Goal: Task Accomplishment & Management: Manage account settings

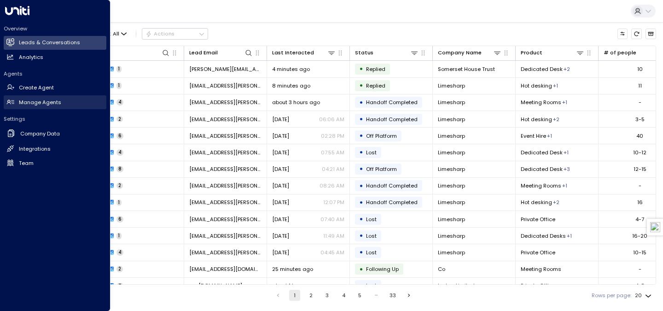
click at [19, 102] on h2 "Manage Agents" at bounding box center [40, 103] width 42 height 8
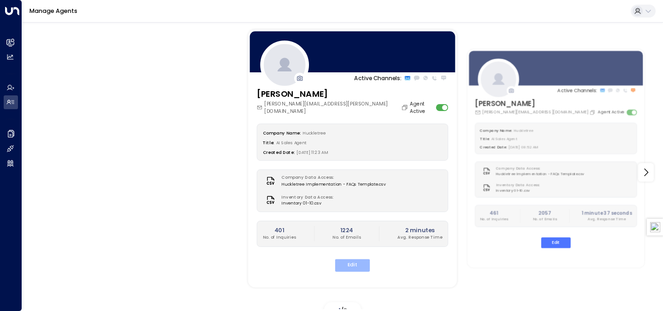
click at [356, 259] on button "Edit" at bounding box center [352, 265] width 35 height 12
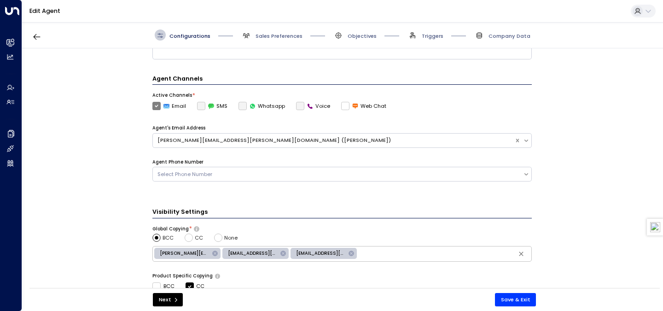
scroll to position [275, 0]
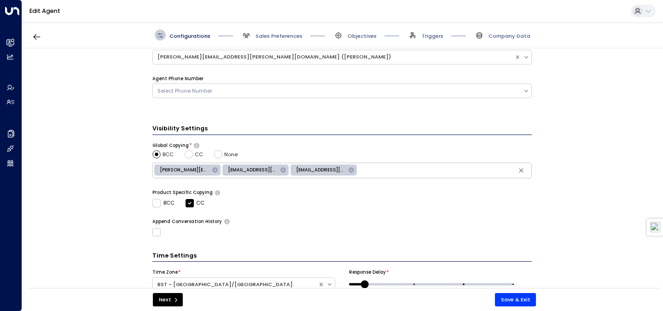
click at [281, 170] on icon at bounding box center [284, 170] width 6 height 6
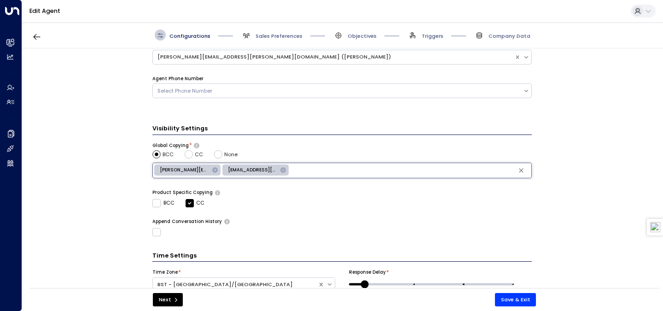
click at [324, 170] on input "text" at bounding box center [411, 170] width 240 height 12
type input "**********"
click at [526, 190] on div "Product Specific Copying" at bounding box center [342, 192] width 380 height 6
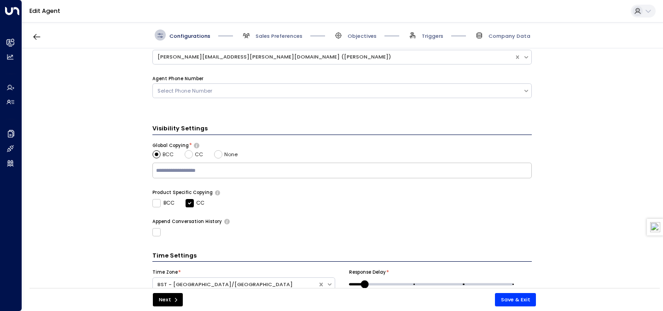
scroll to position [310, 0]
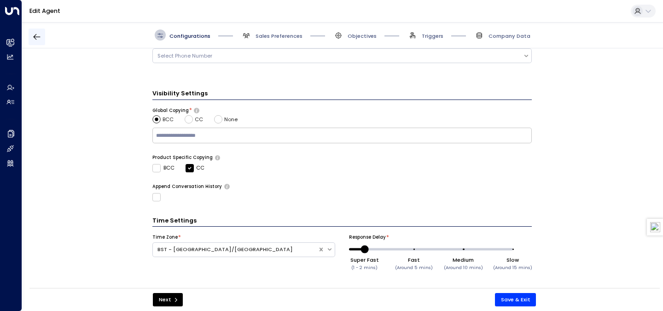
click at [35, 38] on icon "button" at bounding box center [36, 37] width 7 height 6
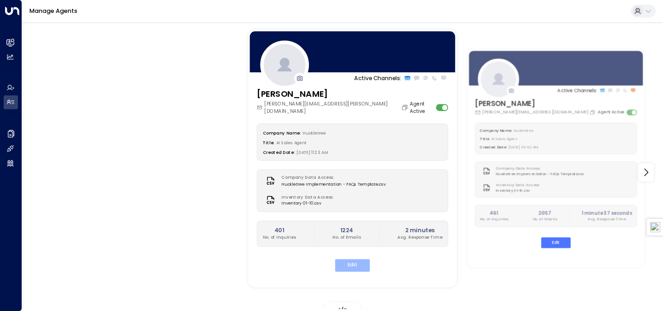
click at [365, 259] on button "Edit" at bounding box center [352, 265] width 35 height 12
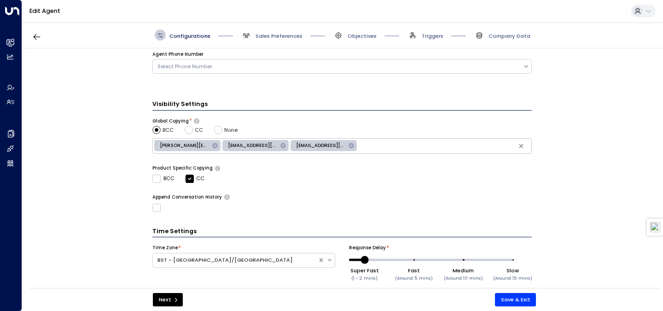
scroll to position [299, 0]
click at [193, 134] on div "Visibility Settings Global Copying * BCC CC None [PERSON_NAME][EMAIL_ADDRESS][D…" at bounding box center [342, 155] width 380 height 112
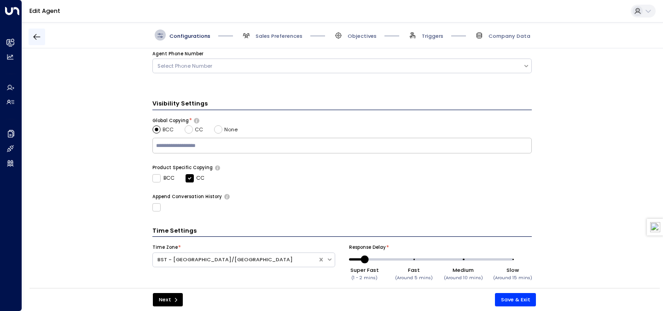
click at [37, 39] on icon "button" at bounding box center [36, 36] width 9 height 9
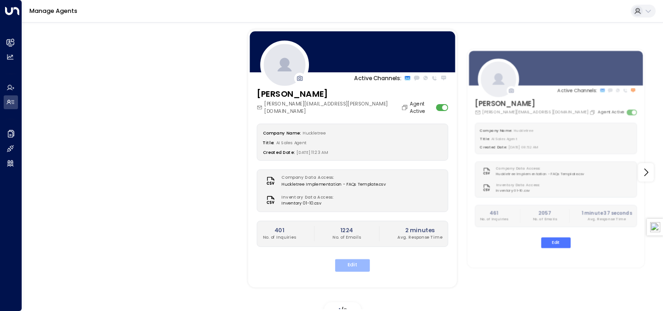
click at [363, 260] on button "Edit" at bounding box center [352, 265] width 35 height 12
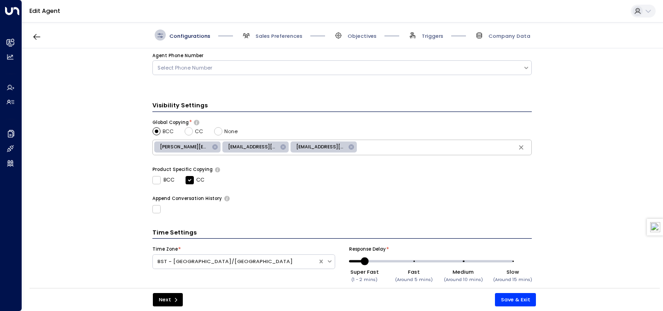
scroll to position [298, 0]
click at [283, 146] on icon at bounding box center [284, 147] width 6 height 6
click at [305, 148] on input "text" at bounding box center [411, 147] width 240 height 12
type input "**********"
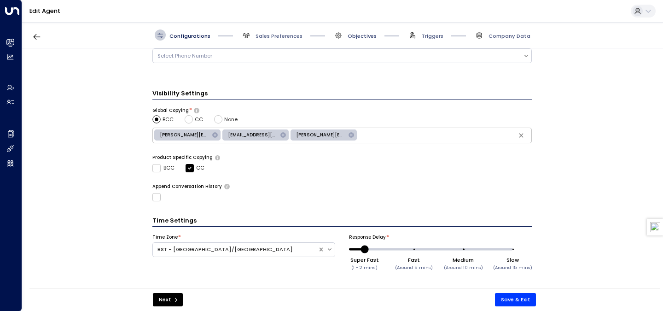
click at [353, 36] on span "Objectives" at bounding box center [362, 35] width 29 height 7
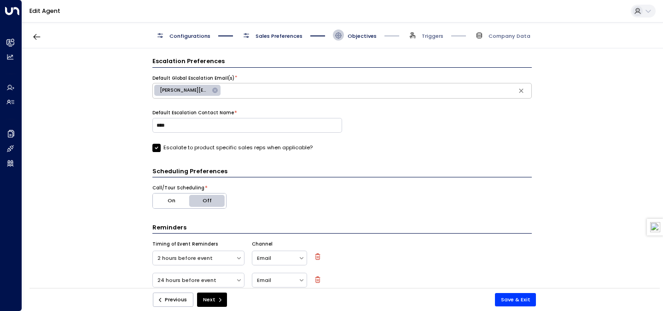
scroll to position [455, 0]
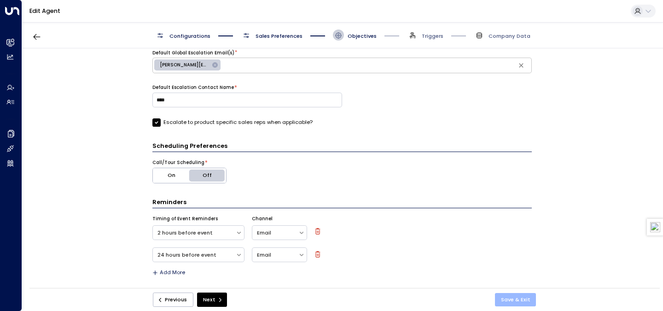
click at [510, 296] on button "Save & Exit" at bounding box center [515, 299] width 41 height 13
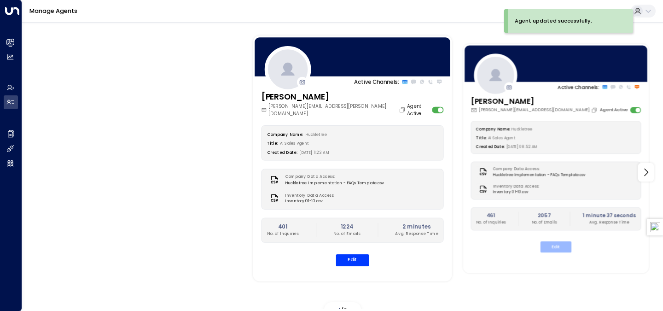
click at [559, 244] on button "Edit" at bounding box center [556, 246] width 31 height 11
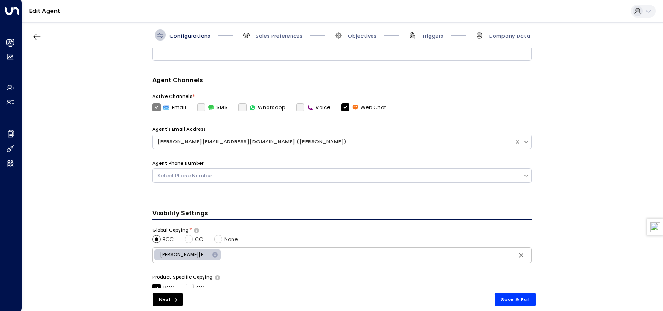
scroll to position [223, 0]
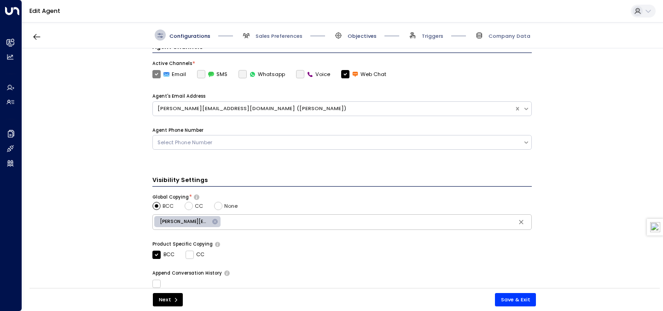
click at [355, 39] on span "Objectives" at bounding box center [362, 35] width 29 height 7
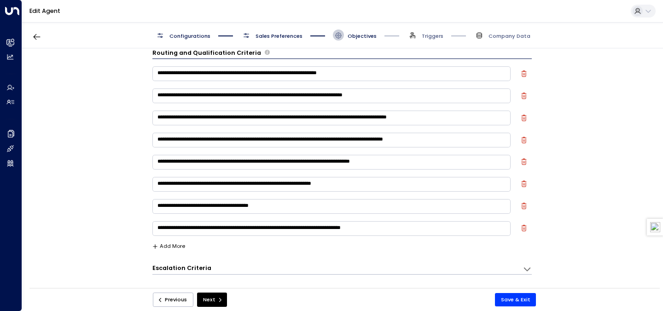
scroll to position [11, 0]
